Goal: Find specific page/section: Find specific page/section

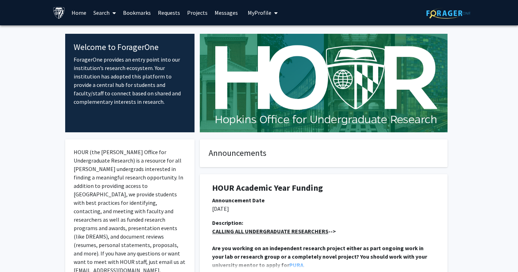
click at [107, 8] on link "Search" at bounding box center [105, 12] width 30 height 25
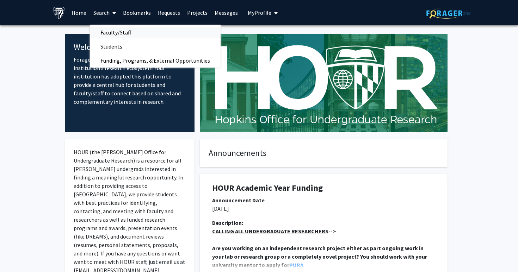
click at [114, 32] on span "Faculty/Staff" at bounding box center [116, 32] width 52 height 14
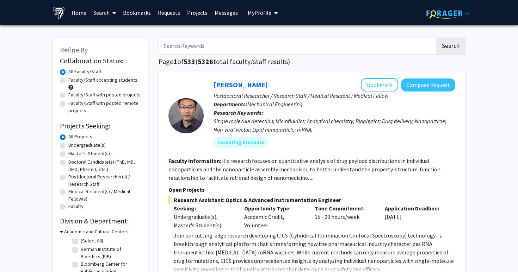
click at [79, 107] on label "Faculty/Staff with posted remote projects" at bounding box center [104, 107] width 73 height 15
click at [73, 104] on input "Faculty/Staff with posted remote projects" at bounding box center [70, 102] width 5 height 5
radio input "true"
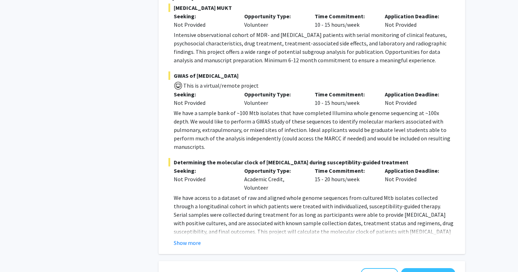
scroll to position [778, 0]
click at [186, 238] on button "Show more" at bounding box center [187, 242] width 27 height 8
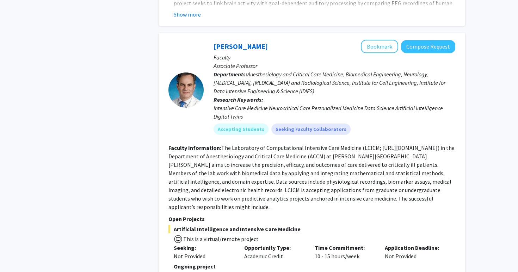
scroll to position [2249, 0]
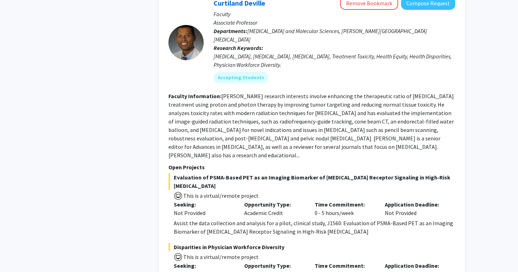
scroll to position [2936, 0]
